Goal: Task Accomplishment & Management: Manage account settings

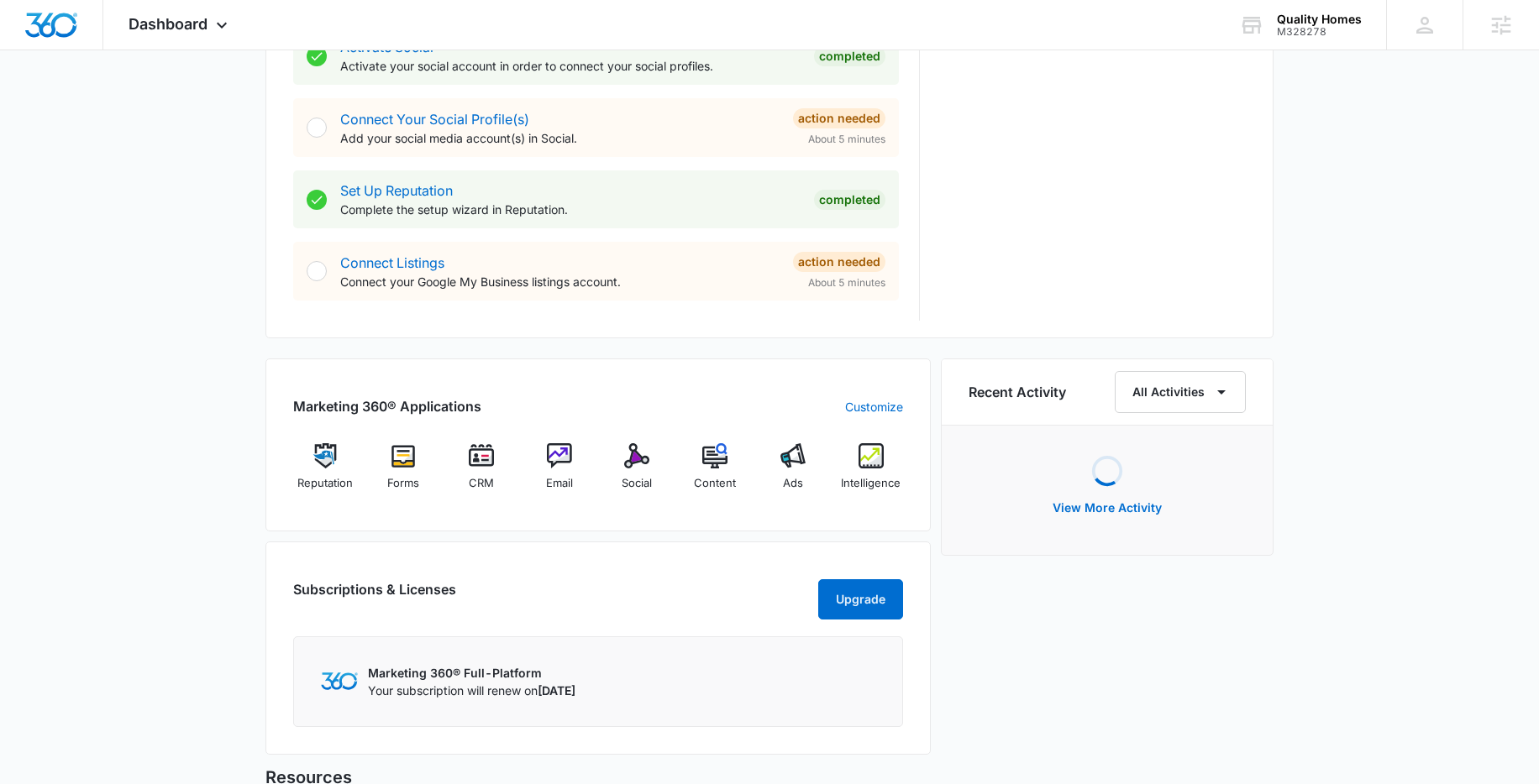
scroll to position [746, 0]
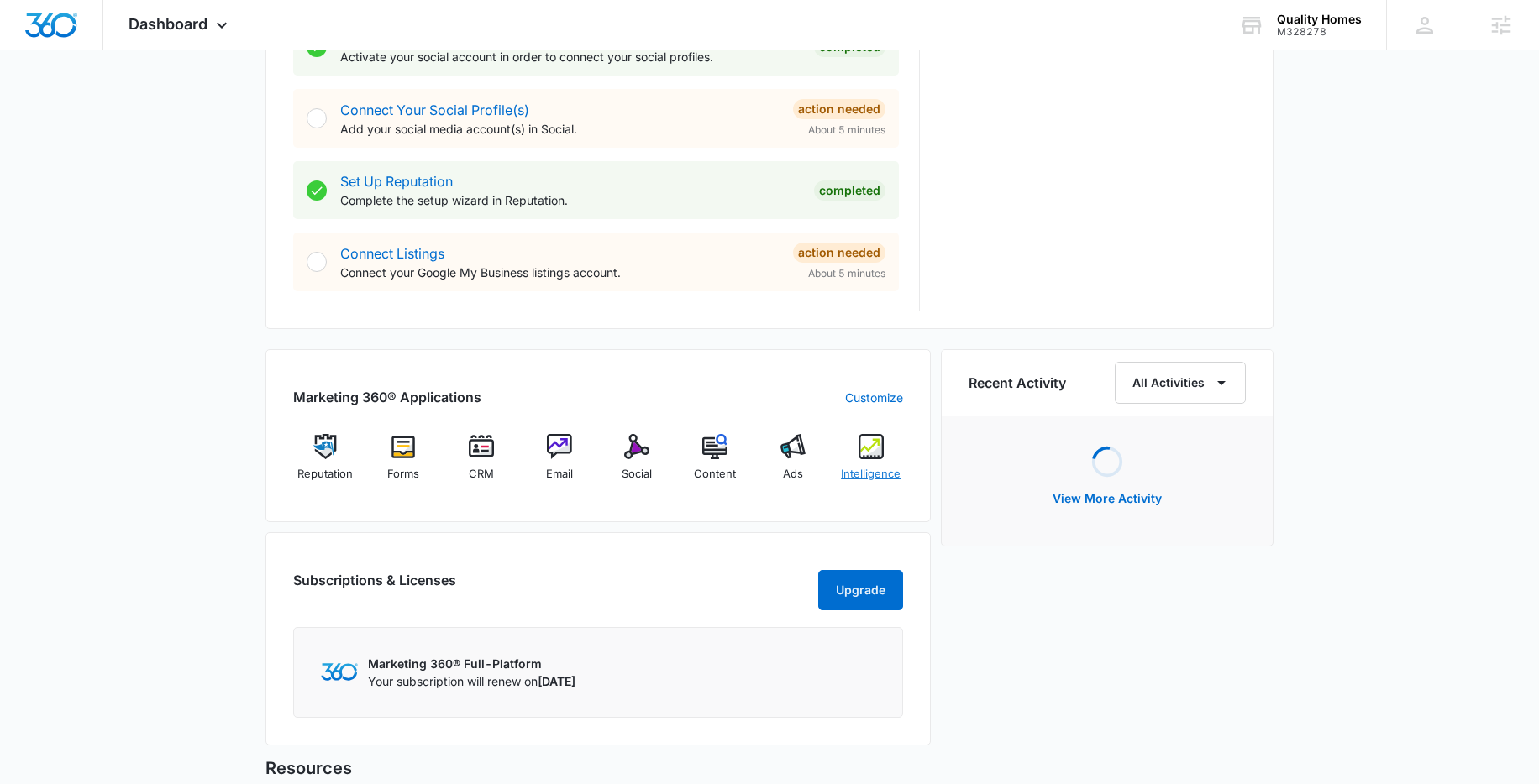
click at [868, 455] on img at bounding box center [871, 446] width 25 height 25
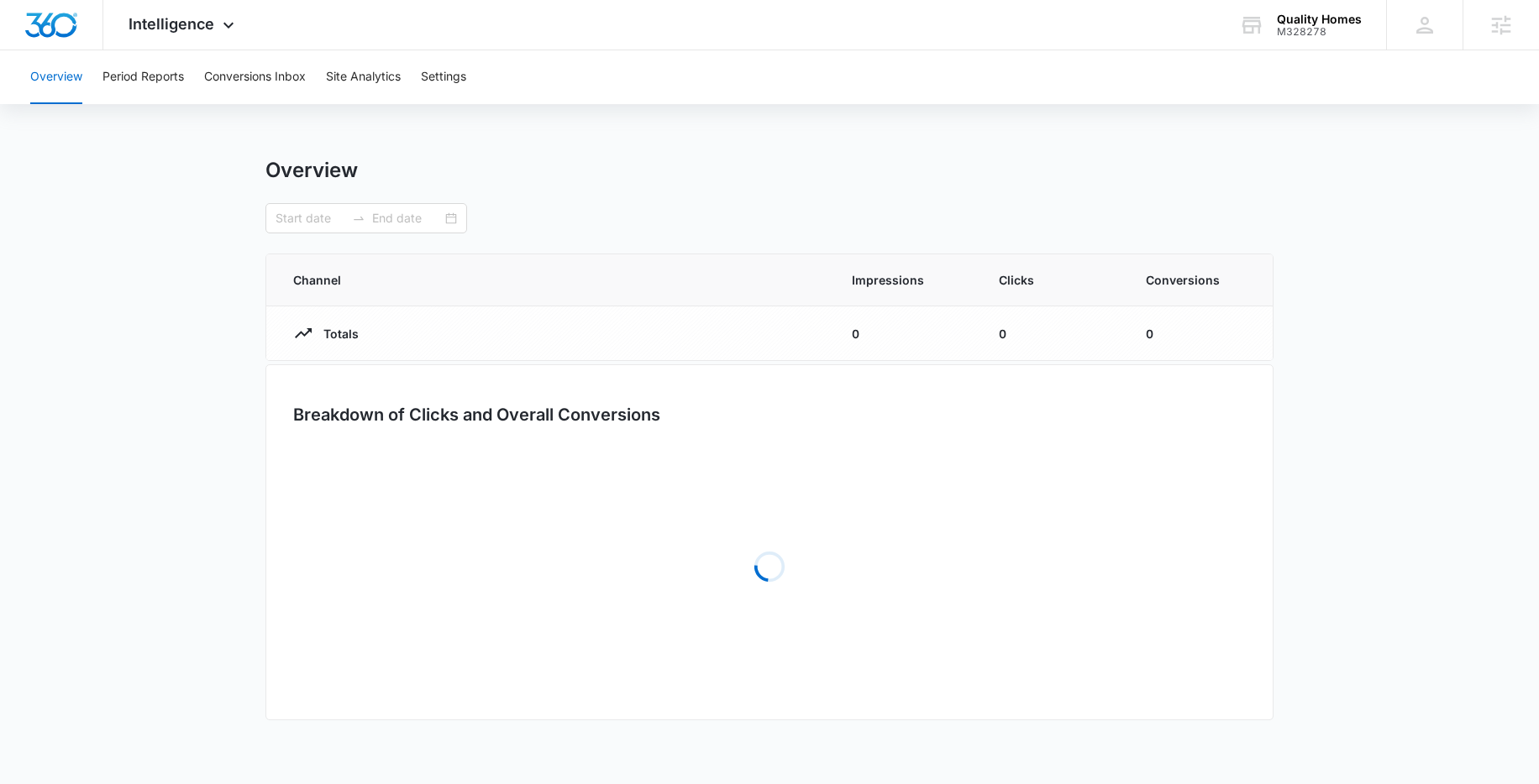
type input "09/08/2025"
type input "10/08/2025"
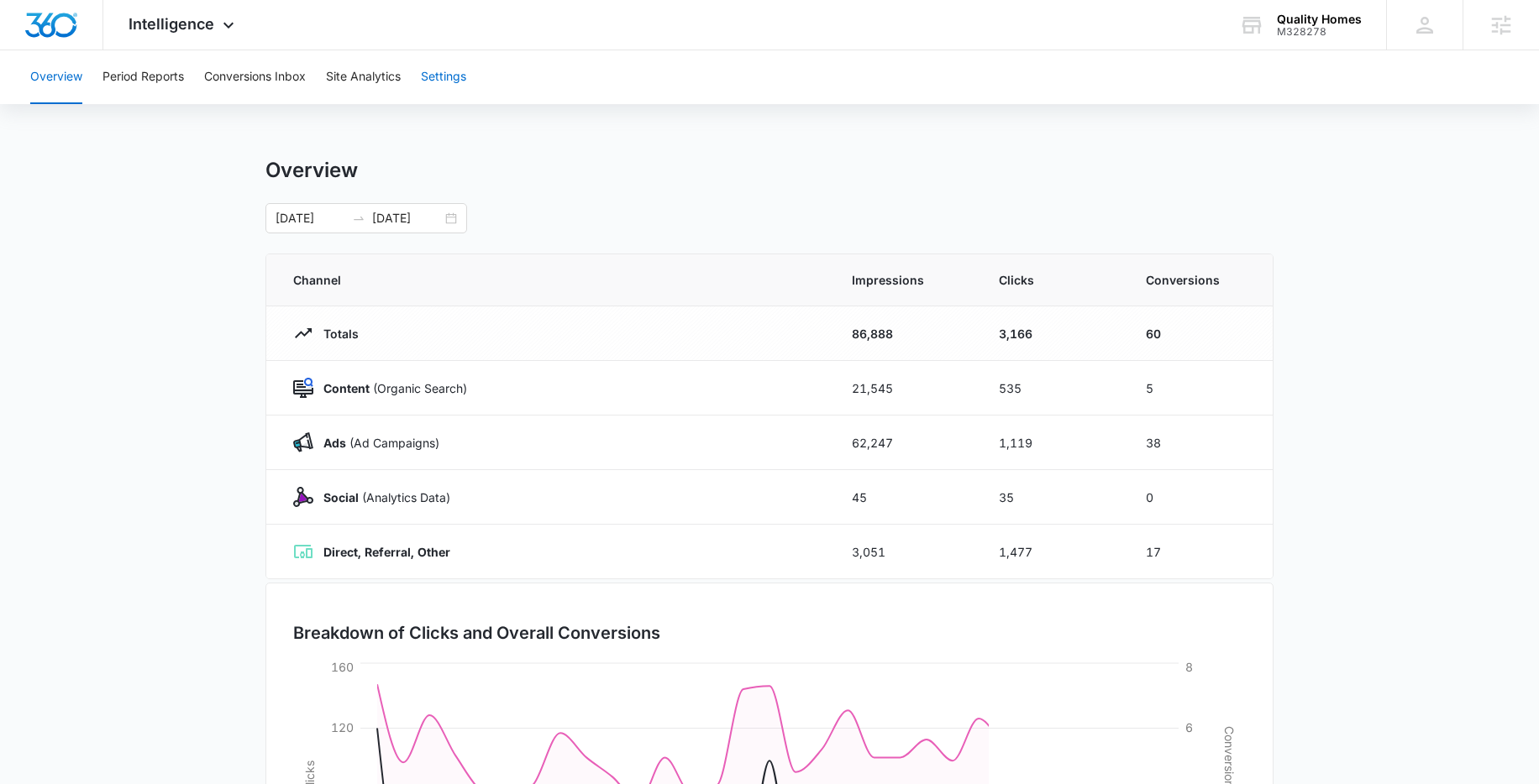
click at [460, 79] on button "Settings" at bounding box center [444, 76] width 46 height 54
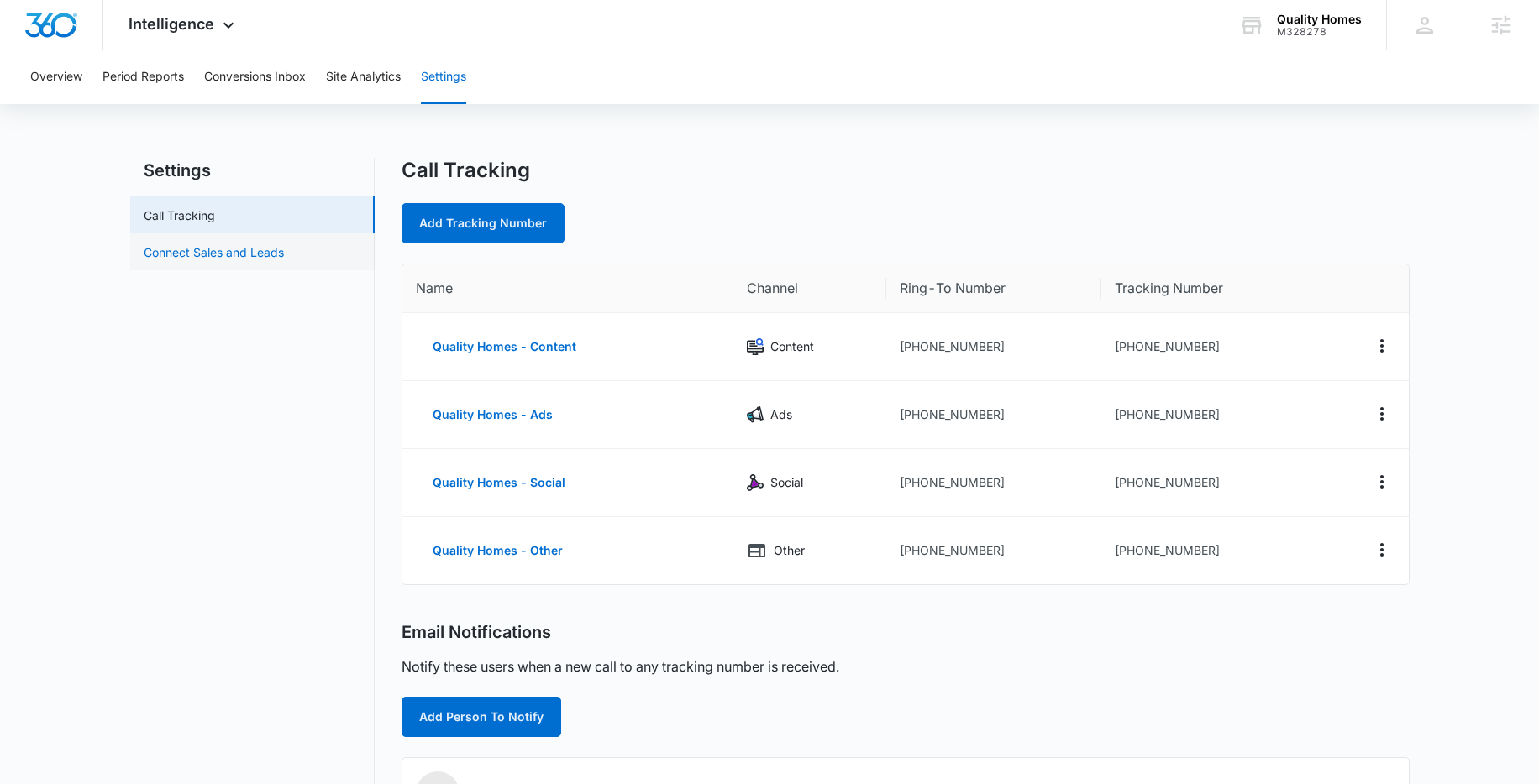
click at [222, 255] on link "Connect Sales and Leads" at bounding box center [214, 252] width 141 height 18
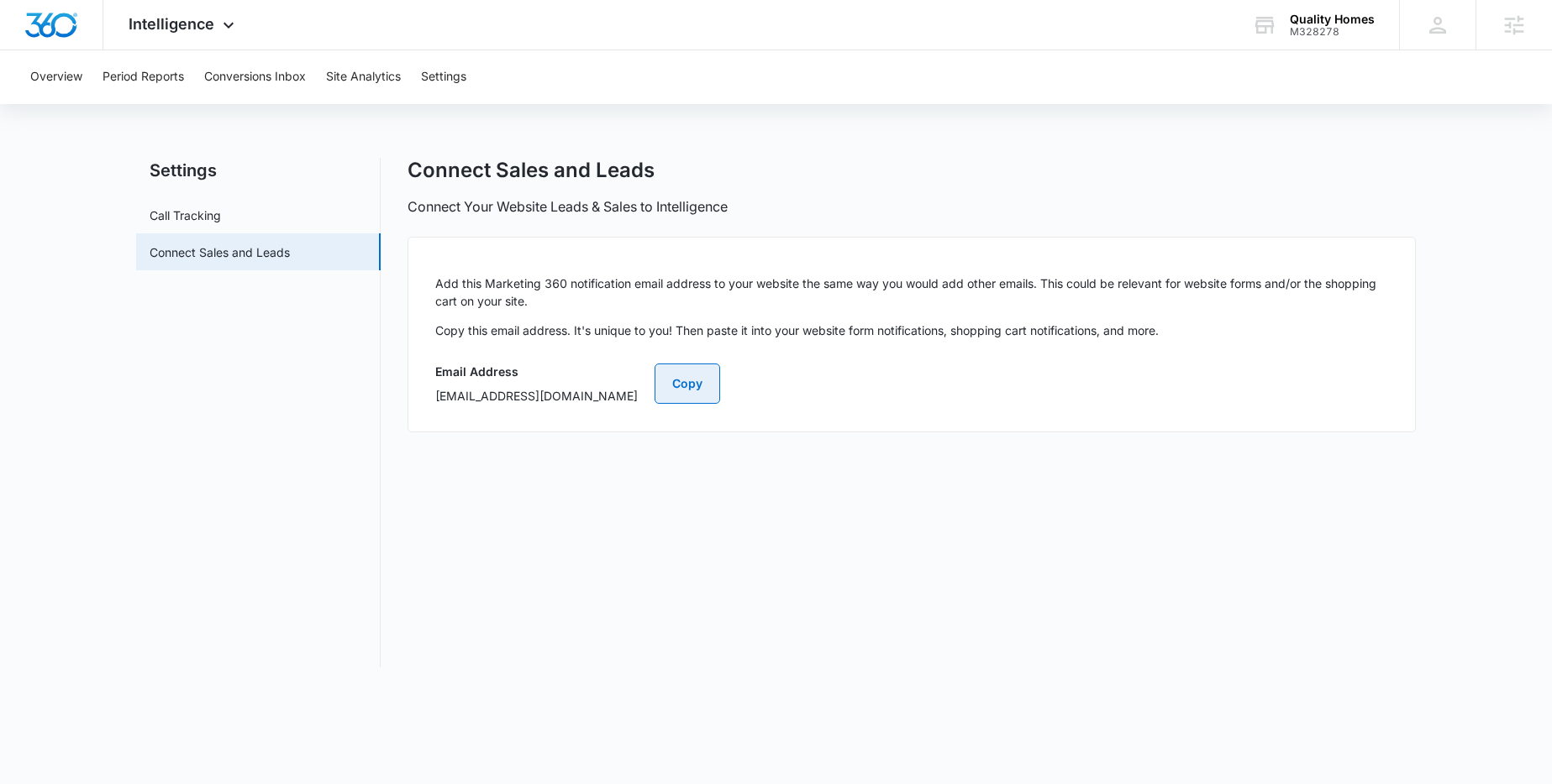
click at [720, 381] on button "Copy" at bounding box center [687, 384] width 66 height 40
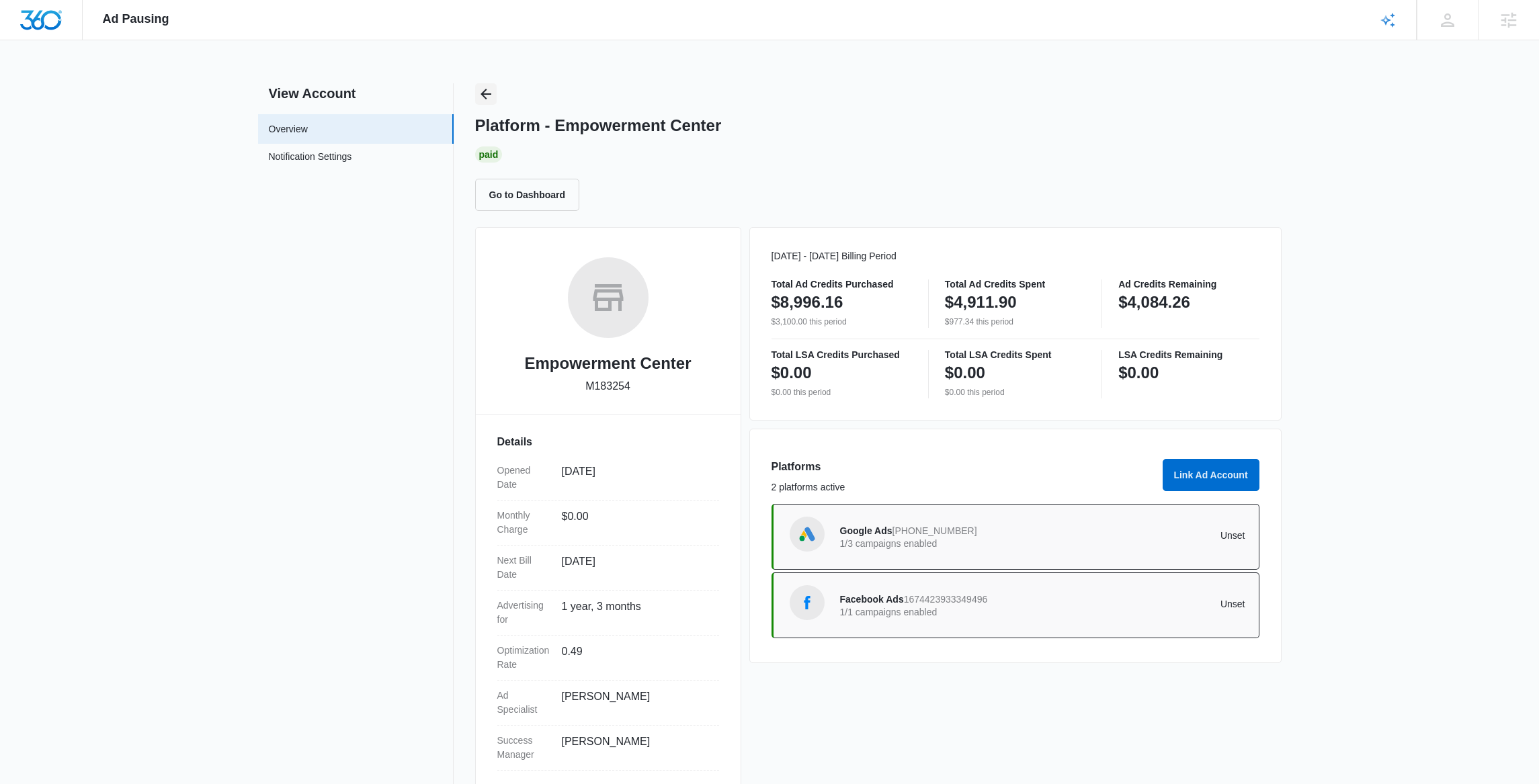
click at [484, 93] on icon "Back" at bounding box center [486, 93] width 16 height 16
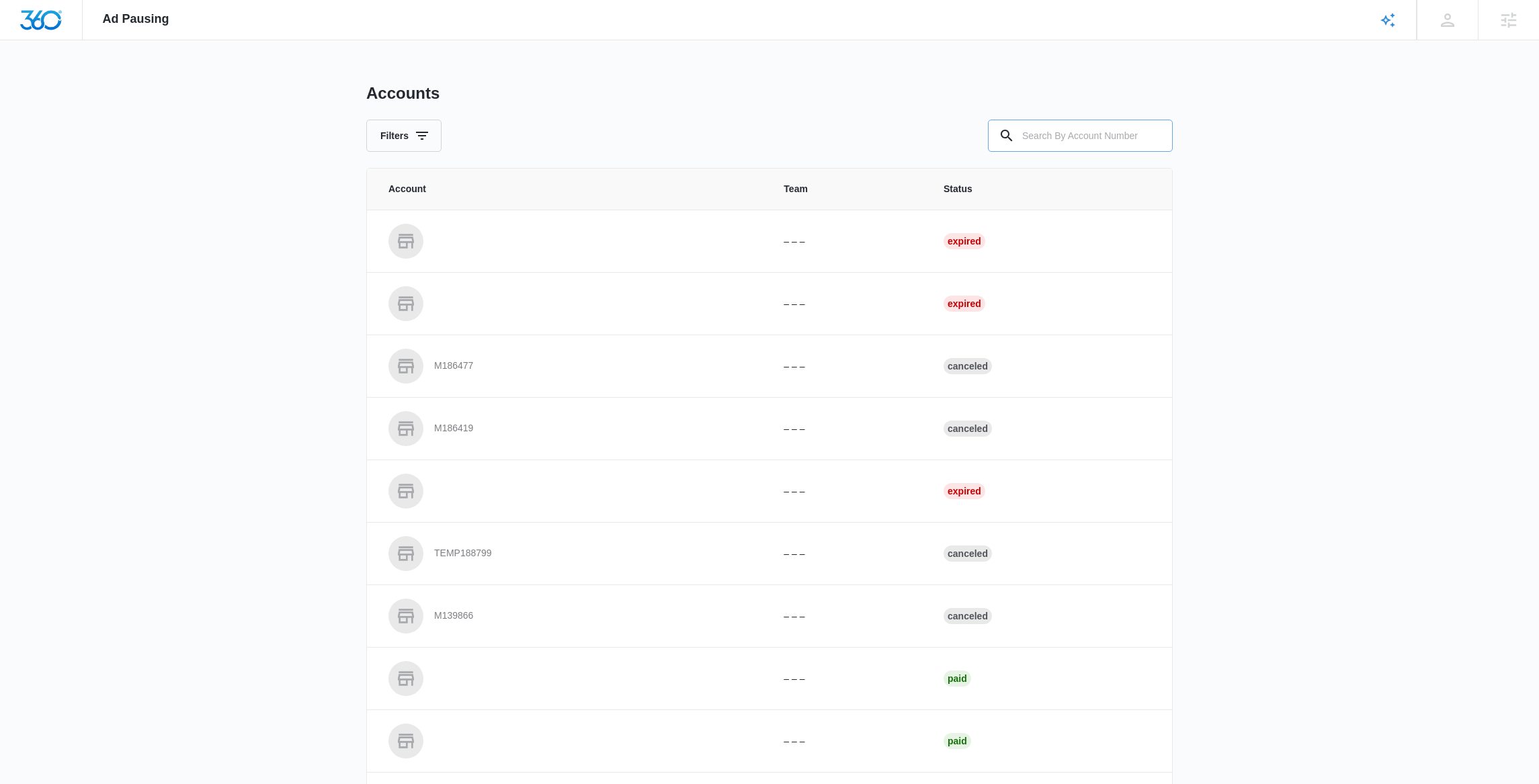
click at [1107, 137] on input "text" at bounding box center [1080, 136] width 185 height 32
type input "m335466"
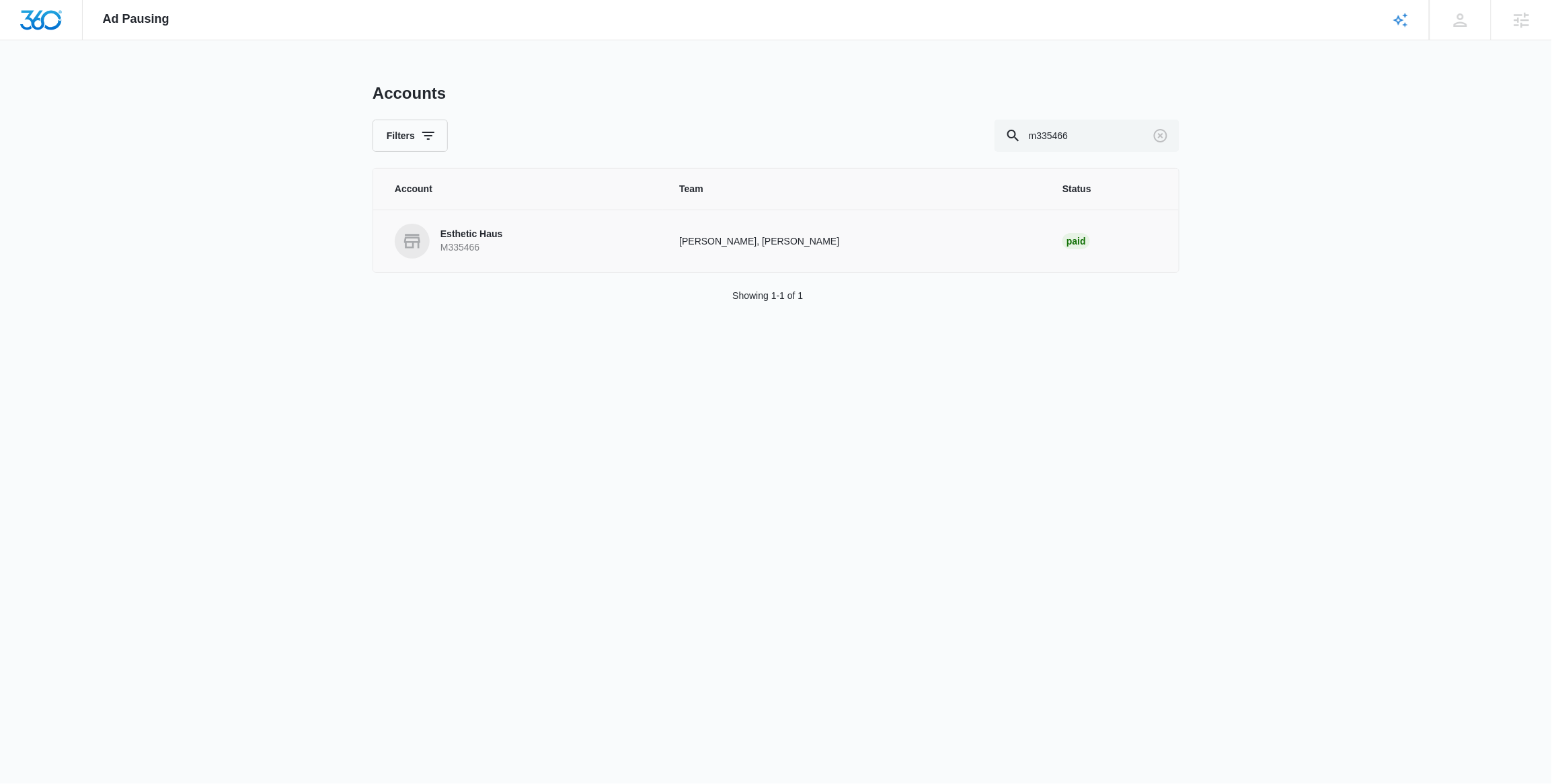
click at [496, 228] on p "Esthetic Haus" at bounding box center [471, 234] width 63 height 13
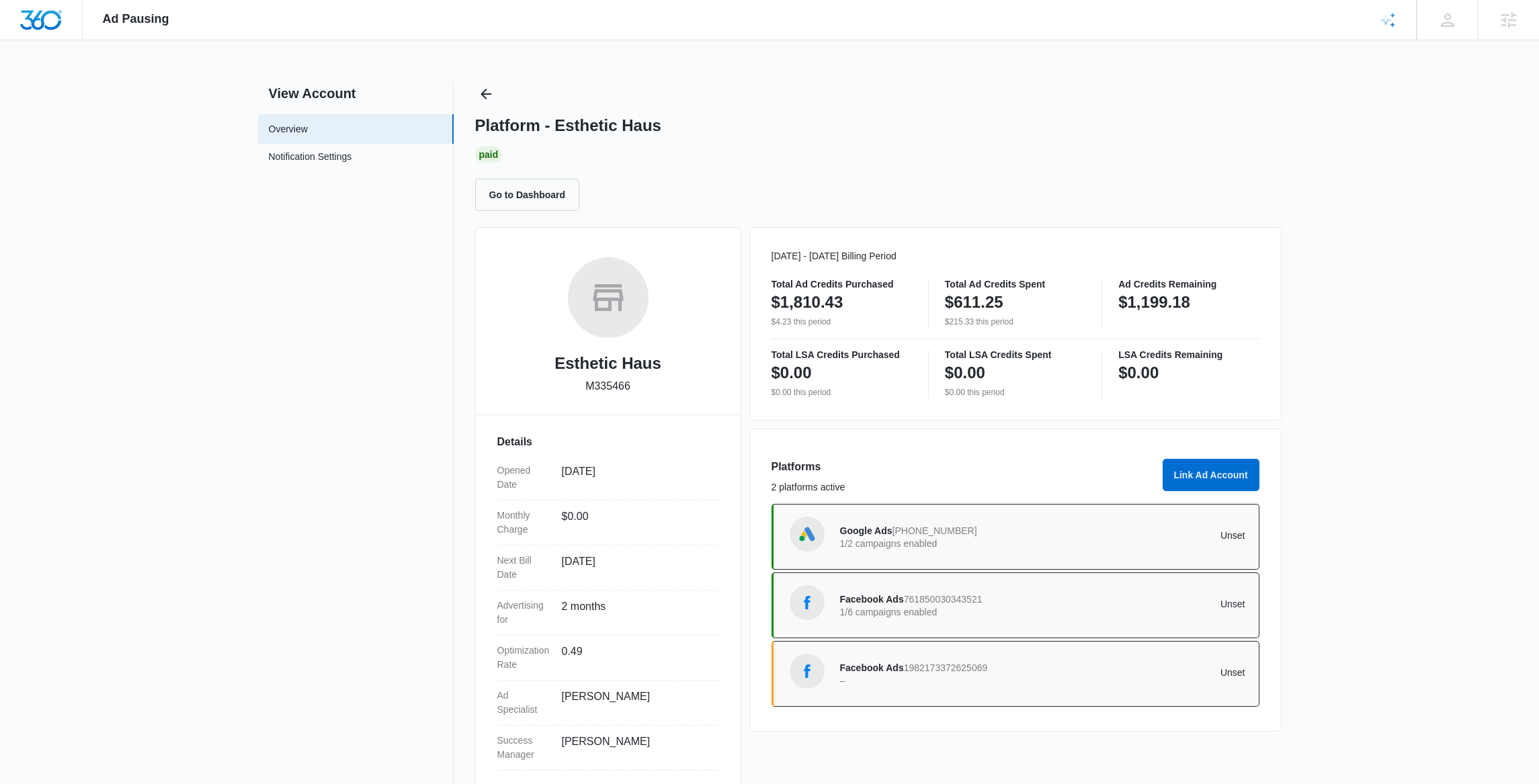
click at [909, 668] on span "1982173372625069" at bounding box center [946, 667] width 84 height 11
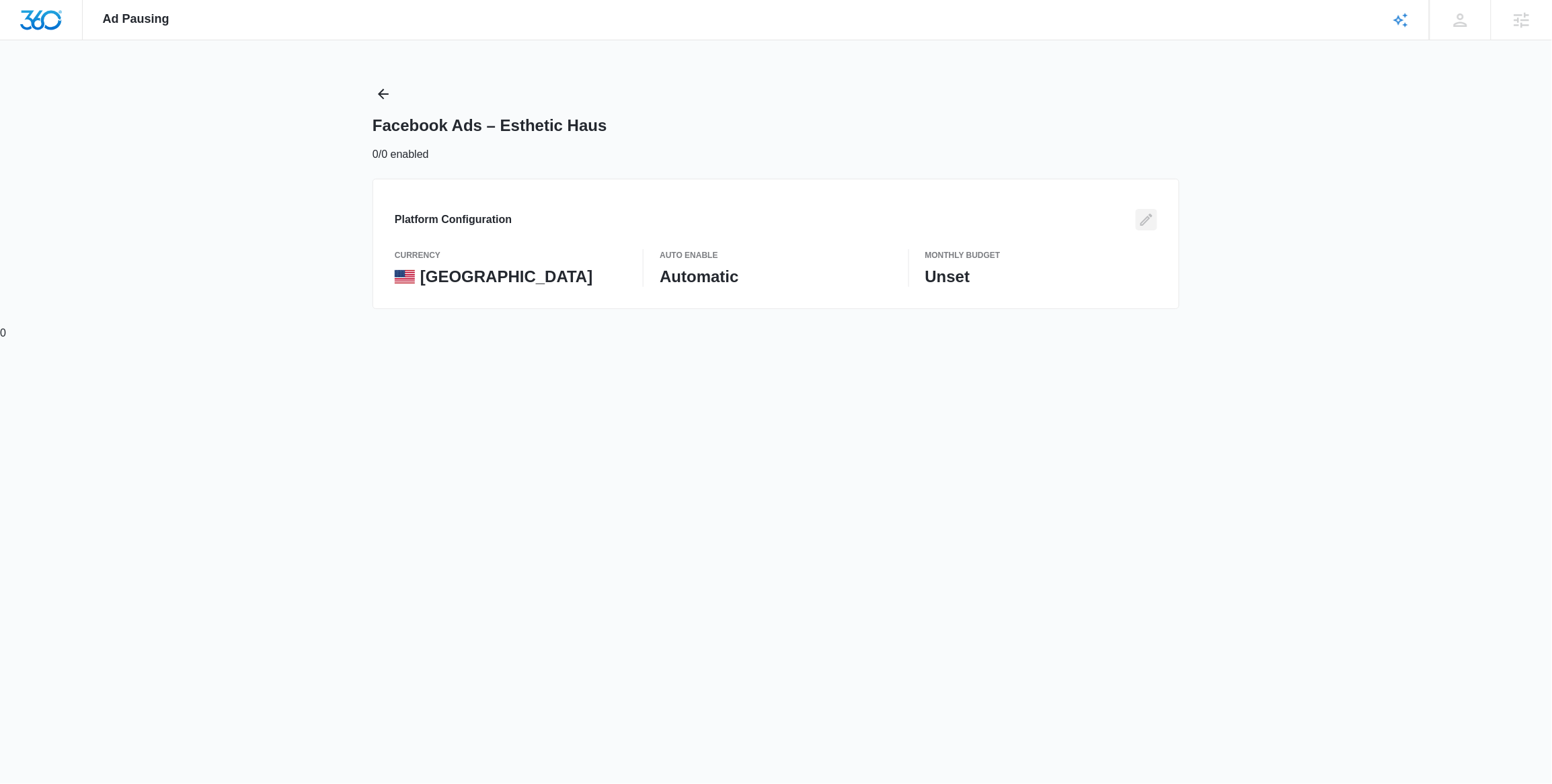
click at [1148, 224] on icon "Edit" at bounding box center [1146, 219] width 16 height 16
click at [1017, 357] on button "Cancel" at bounding box center [1026, 353] width 59 height 32
click at [376, 96] on icon "Back" at bounding box center [383, 93] width 16 height 16
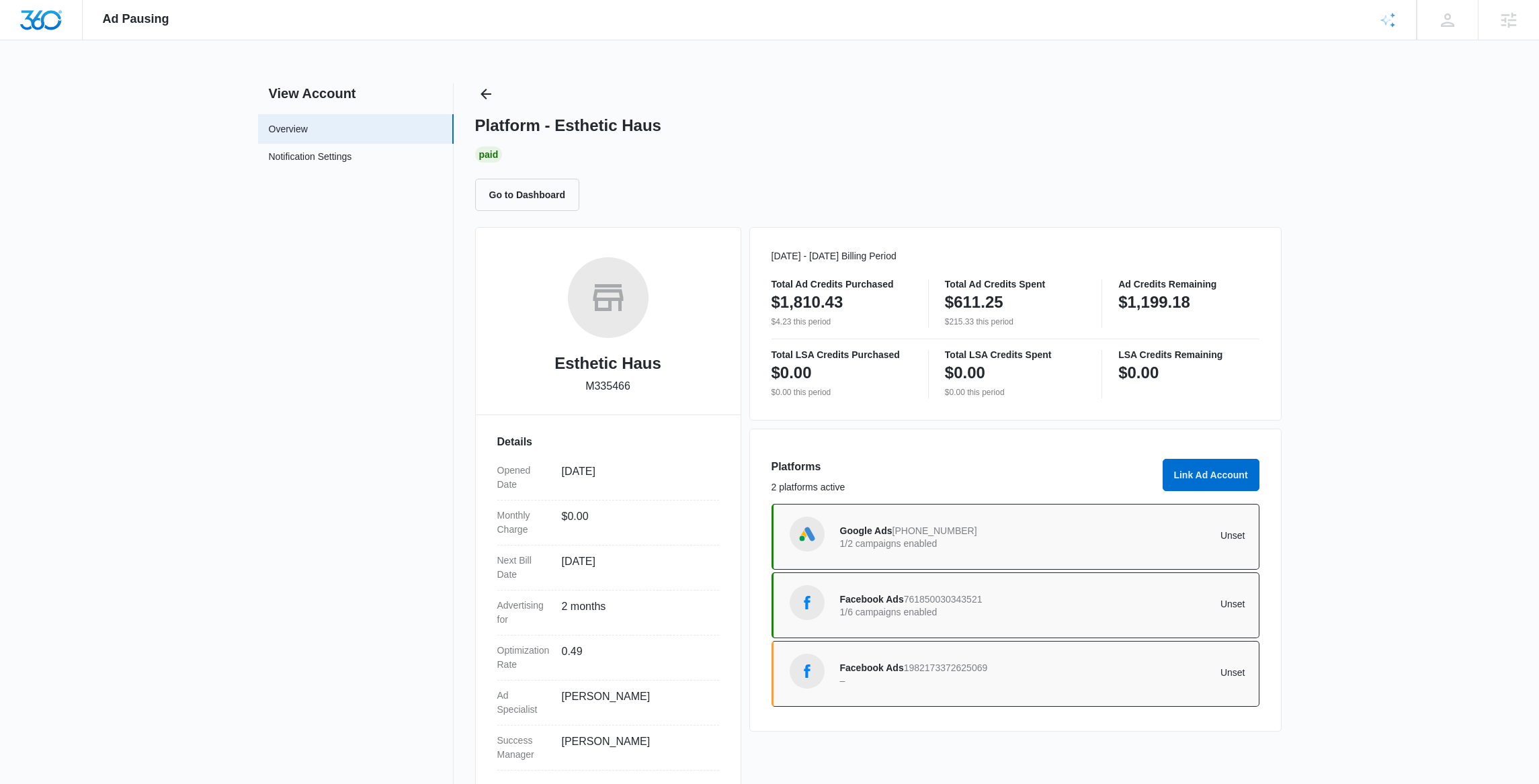
drag, startPoint x: 999, startPoint y: 669, endPoint x: 1549, endPoint y: 525, distance: 568.5
